Goal: Find contact information: Find contact information

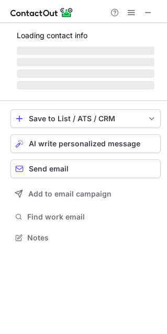
scroll to position [5, 5]
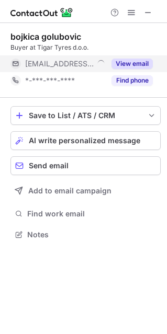
click at [128, 62] on button "View email" at bounding box center [131, 64] width 41 height 10
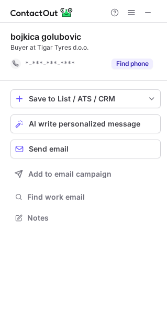
scroll to position [210, 167]
click at [146, 13] on span at bounding box center [148, 12] width 8 height 8
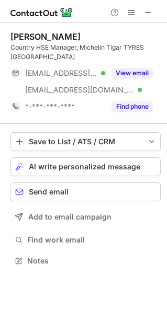
scroll to position [253, 167]
click at [143, 64] on div "Dejan Mladenovic Country HSE Manager, Michelin Tigar TYRES Serbia ***@michelin.…" at bounding box center [85, 73] width 150 height 84
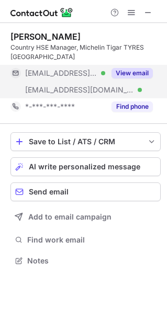
click at [117, 78] on button "View email" at bounding box center [131, 73] width 41 height 10
click at [130, 73] on div "***@michelin.com" at bounding box center [88, 72] width 127 height 9
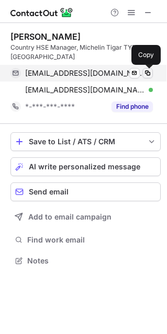
click at [152, 72] on button at bounding box center [147, 73] width 10 height 10
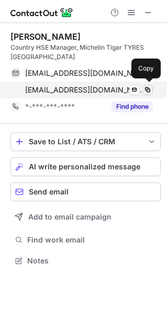
click at [145, 94] on button at bounding box center [147, 90] width 10 height 10
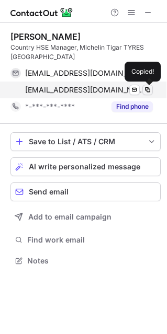
click at [147, 92] on span at bounding box center [147, 90] width 8 height 8
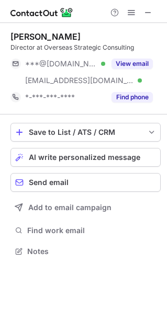
scroll to position [243, 167]
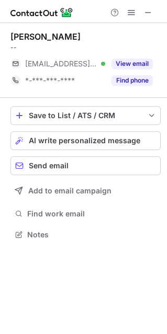
scroll to position [227, 167]
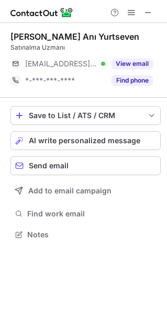
scroll to position [227, 167]
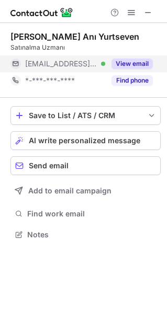
click at [111, 66] on div "View email" at bounding box center [129, 63] width 48 height 17
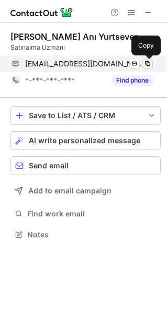
click at [144, 64] on span at bounding box center [147, 64] width 8 height 8
click at [145, 64] on span at bounding box center [147, 64] width 8 height 8
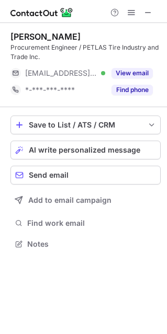
scroll to position [236, 167]
drag, startPoint x: 107, startPoint y: 63, endPoint x: 121, endPoint y: 69, distance: 15.7
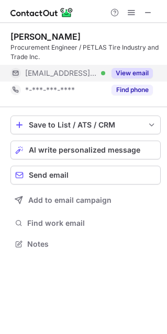
click at [108, 64] on div "[PERSON_NAME] Procurement Engineer / PETLAS Tire Industry and Trade Inc. [EMAIL…" at bounding box center [85, 64] width 150 height 67
click at [122, 69] on button "View email" at bounding box center [131, 73] width 41 height 10
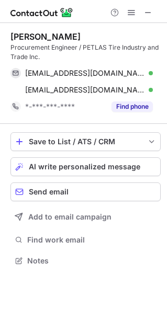
scroll to position [253, 167]
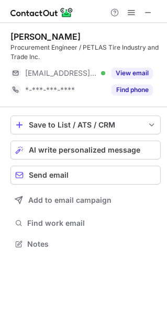
scroll to position [236, 167]
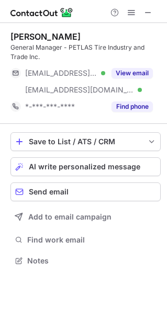
scroll to position [253, 167]
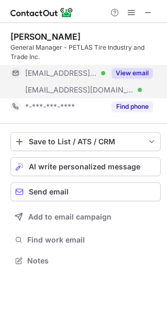
click at [127, 73] on button "View email" at bounding box center [131, 73] width 41 height 10
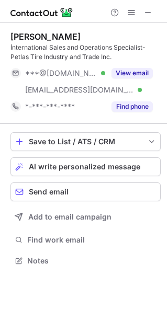
scroll to position [253, 167]
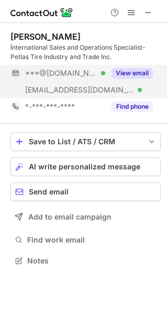
click at [131, 79] on div "View email" at bounding box center [129, 73] width 48 height 17
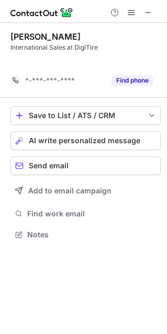
scroll to position [210, 167]
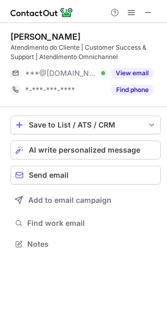
scroll to position [236, 167]
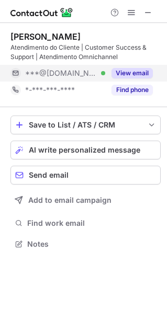
click at [118, 73] on button "View email" at bounding box center [131, 73] width 41 height 10
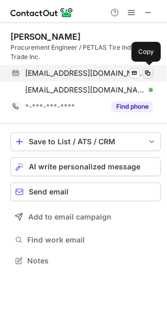
scroll to position [253, 167]
click at [150, 74] on span at bounding box center [147, 73] width 8 height 8
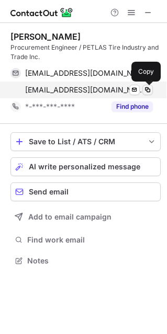
click at [152, 91] on button at bounding box center [147, 90] width 10 height 10
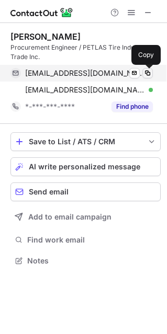
click at [148, 72] on span at bounding box center [147, 73] width 8 height 8
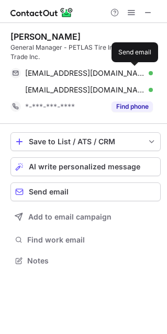
scroll to position [253, 167]
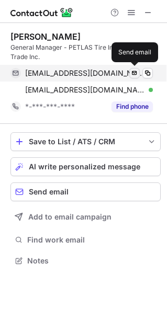
drag, startPoint x: 0, startPoint y: 0, endPoint x: 138, endPoint y: 71, distance: 154.9
click at [138, 70] on span at bounding box center [134, 73] width 8 height 8
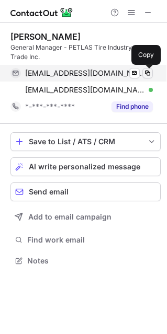
click at [142, 71] on button at bounding box center [147, 73] width 10 height 10
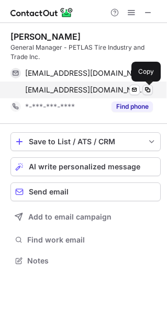
click at [144, 88] on span at bounding box center [147, 90] width 8 height 8
click at [145, 88] on span at bounding box center [147, 90] width 8 height 8
